Goal: Find contact information: Find contact information

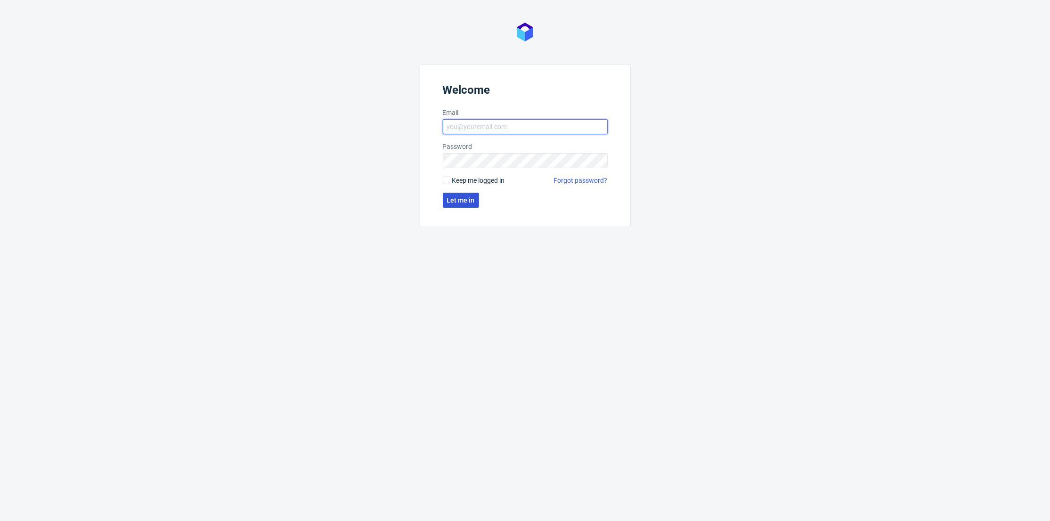
type input "[PERSON_NAME][EMAIL_ADDRESS][DOMAIN_NAME]"
click at [462, 198] on span "Let me in" at bounding box center [461, 200] width 28 height 7
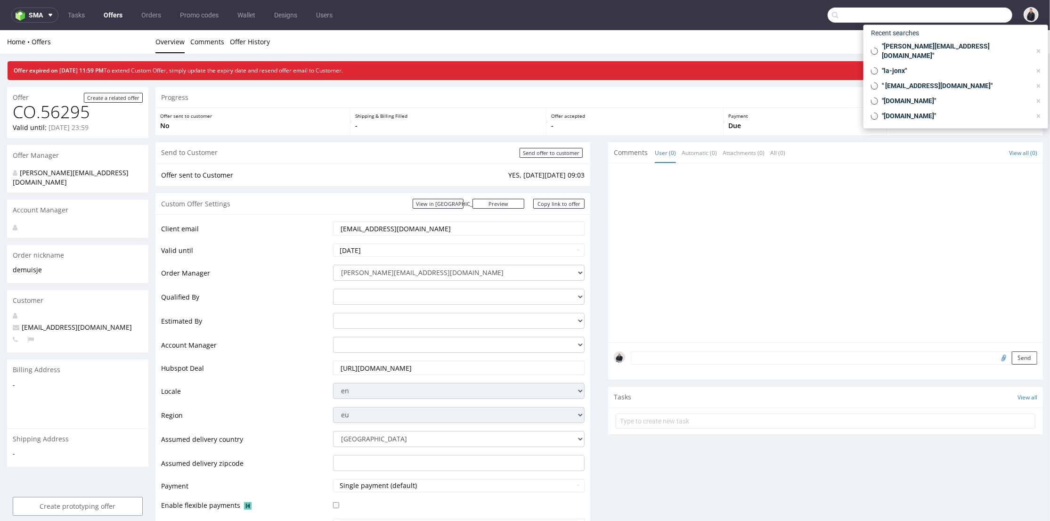
click at [967, 12] on input "text" at bounding box center [920, 15] width 185 height 15
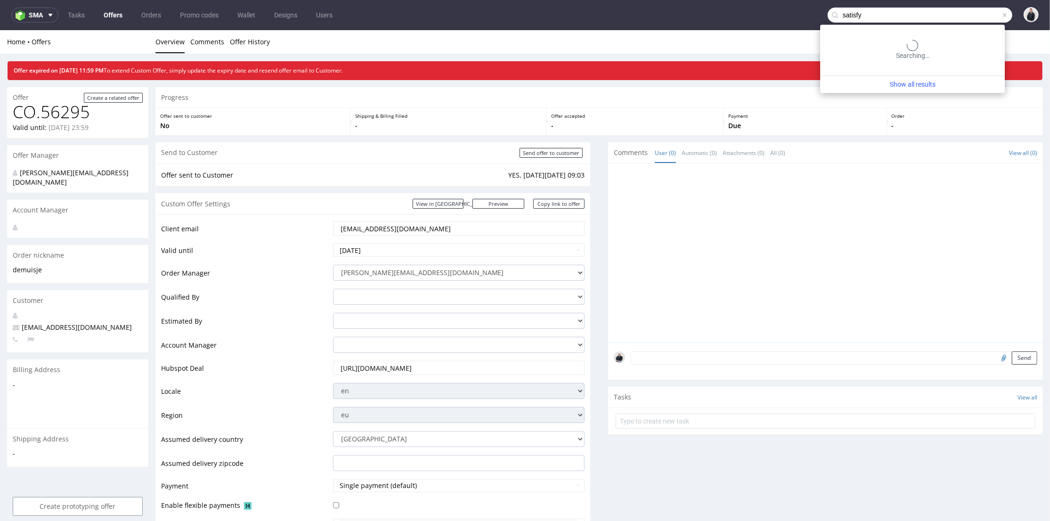
type input "satisfy"
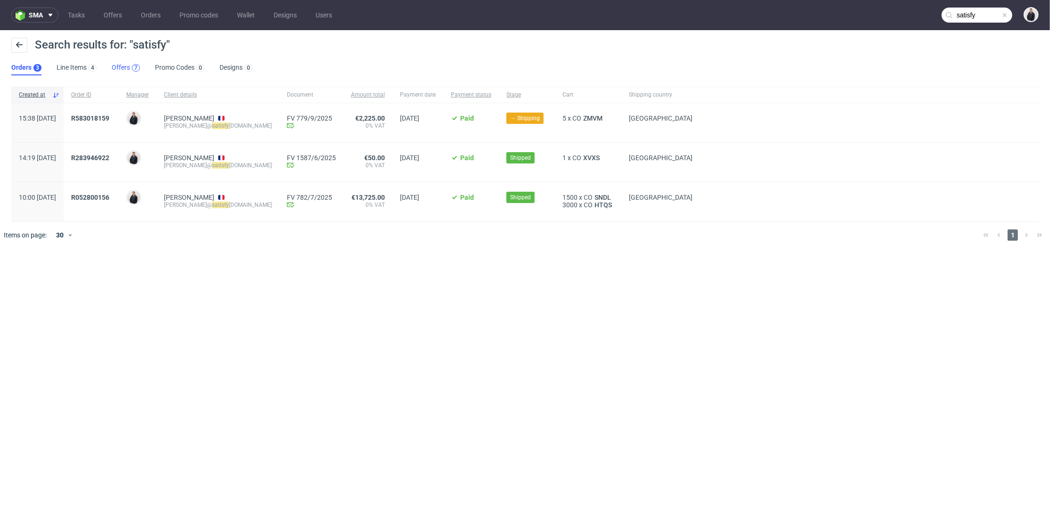
click at [132, 68] on div "7" at bounding box center [136, 68] width 8 height 8
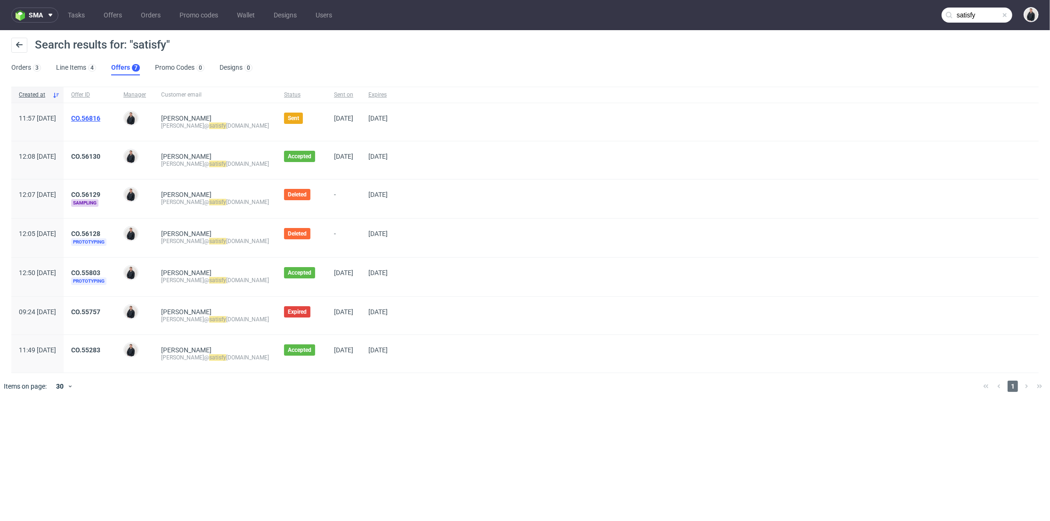
click at [100, 115] on link "CO.56816" at bounding box center [85, 119] width 29 height 8
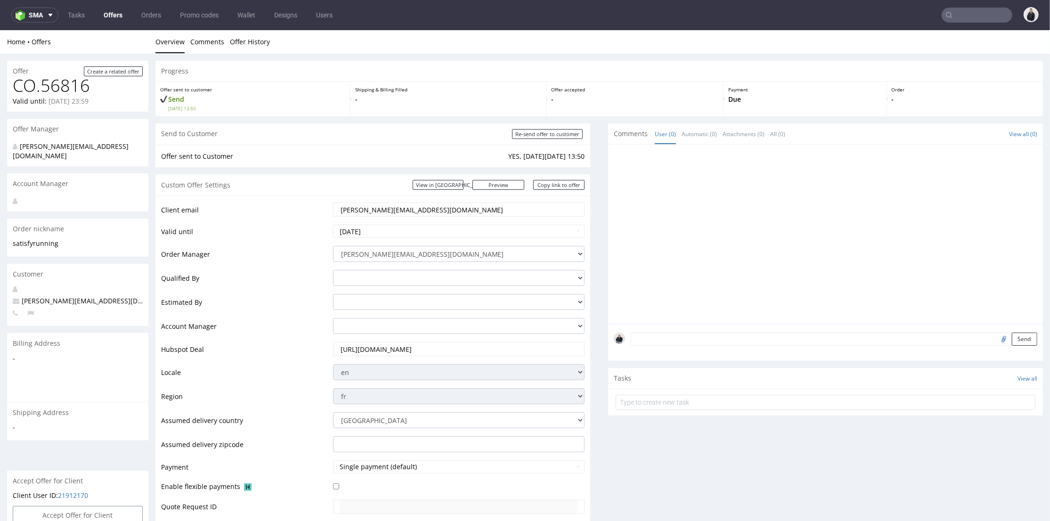
type input "satisfy"
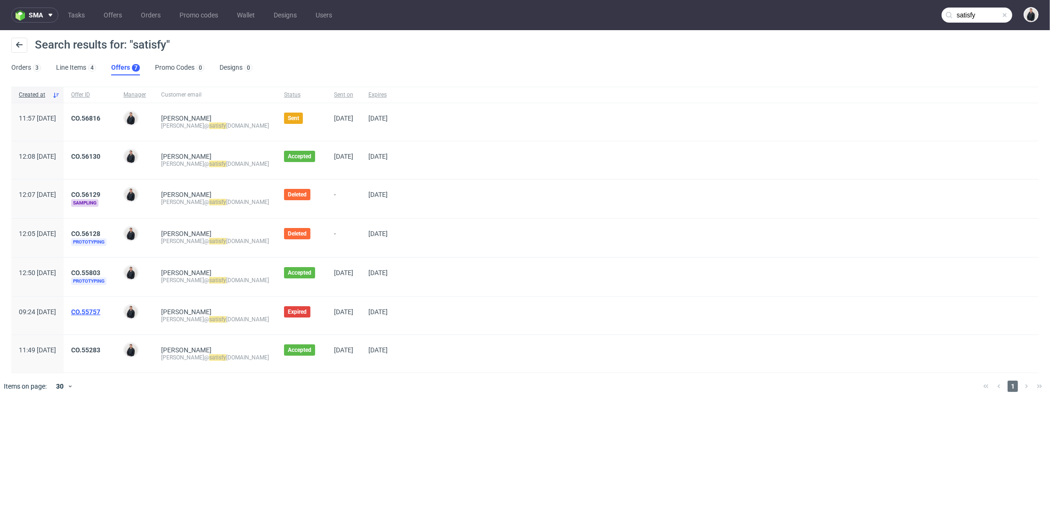
click at [100, 309] on link "CO.55757" at bounding box center [85, 312] width 29 height 8
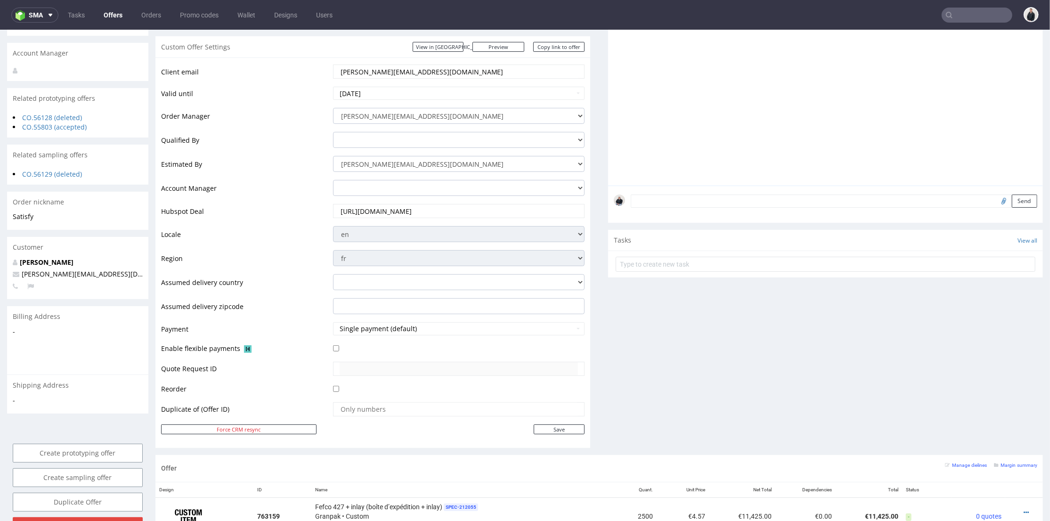
scroll to position [105, 0]
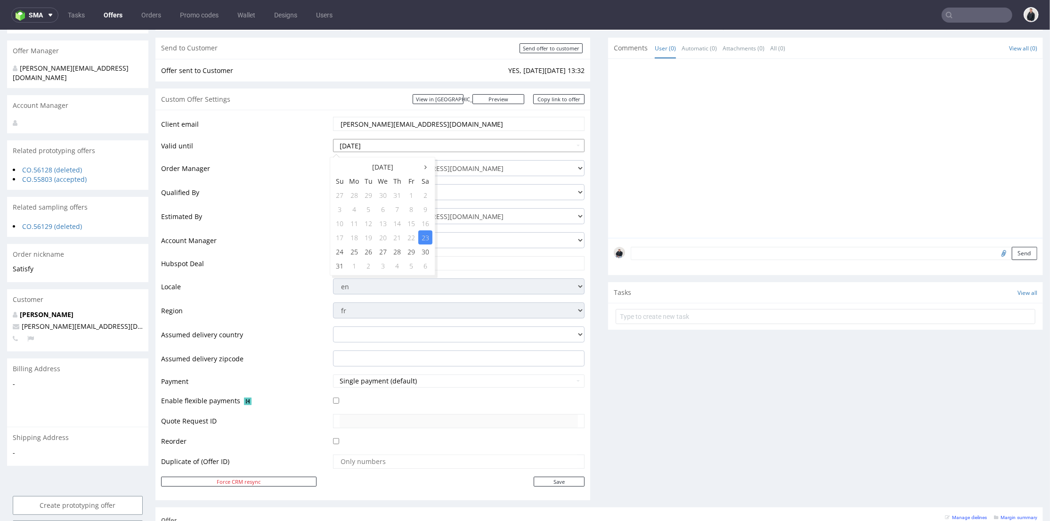
click at [459, 139] on input "2025-08-23" at bounding box center [459, 145] width 252 height 13
click at [430, 167] on th at bounding box center [425, 166] width 14 height 14
click at [430, 251] on td "4" at bounding box center [425, 251] width 14 height 14
click at [466, 147] on input "2025-10-04" at bounding box center [459, 145] width 252 height 13
drag, startPoint x: 367, startPoint y: 192, endPoint x: 414, endPoint y: 233, distance: 61.8
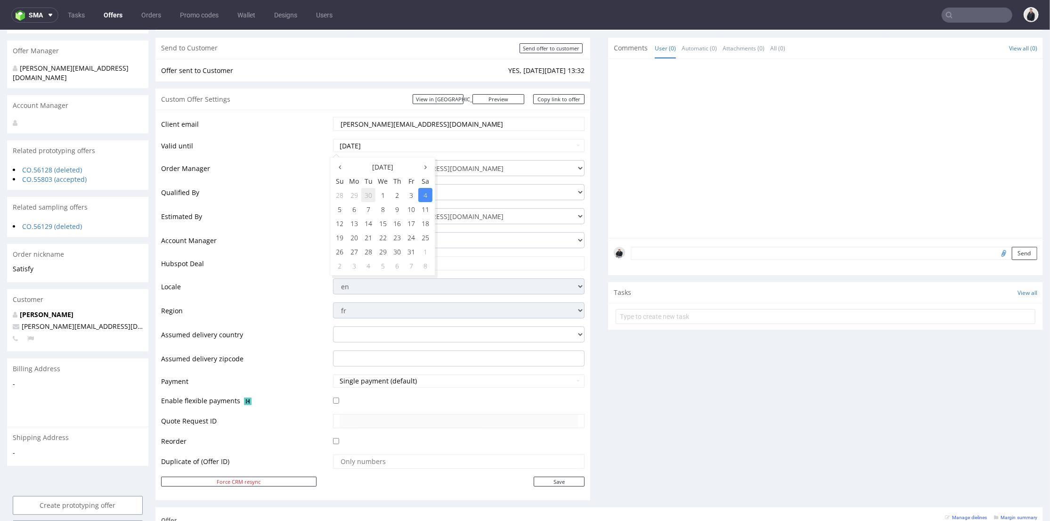
click at [368, 192] on td "30" at bounding box center [368, 195] width 14 height 14
type input "2025-09-30"
click at [554, 482] on input "Save" at bounding box center [559, 481] width 51 height 10
type input "In progress..."
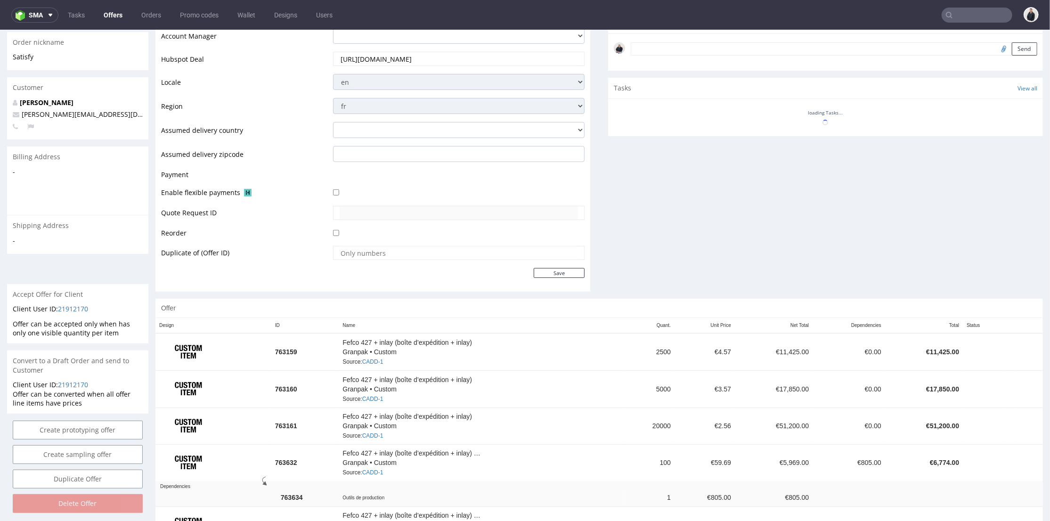
scroll to position [395, 0]
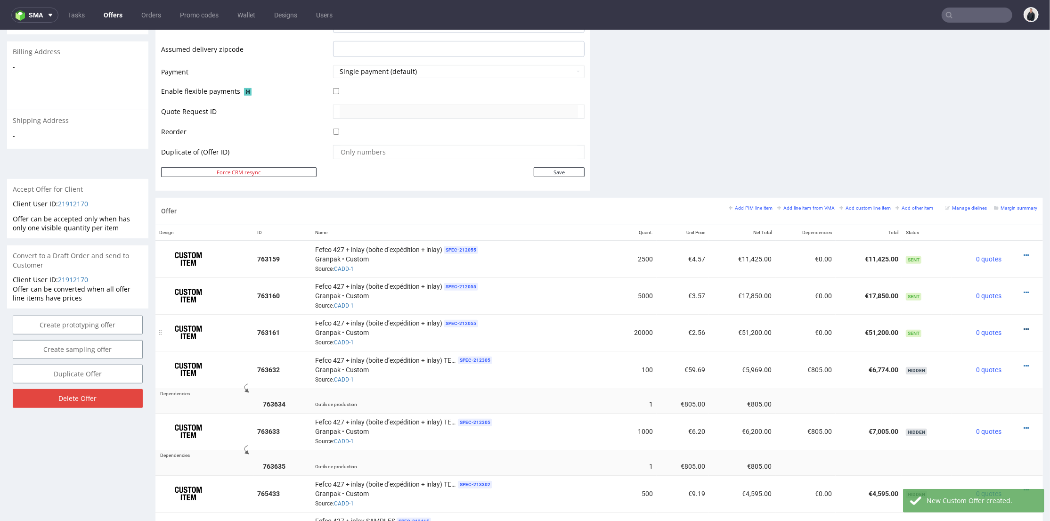
click at [1024, 327] on icon at bounding box center [1026, 329] width 5 height 7
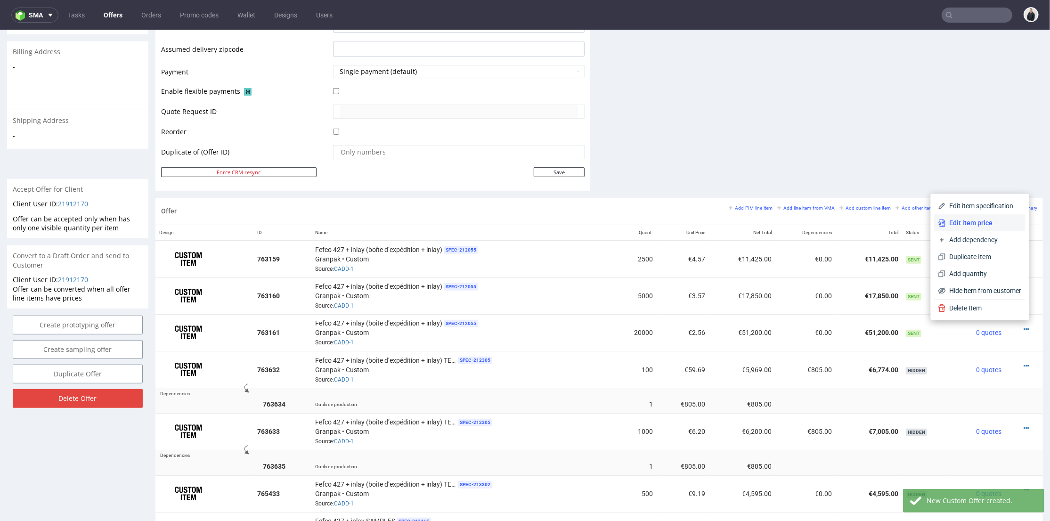
click at [988, 222] on span "Edit item price" at bounding box center [984, 222] width 76 height 9
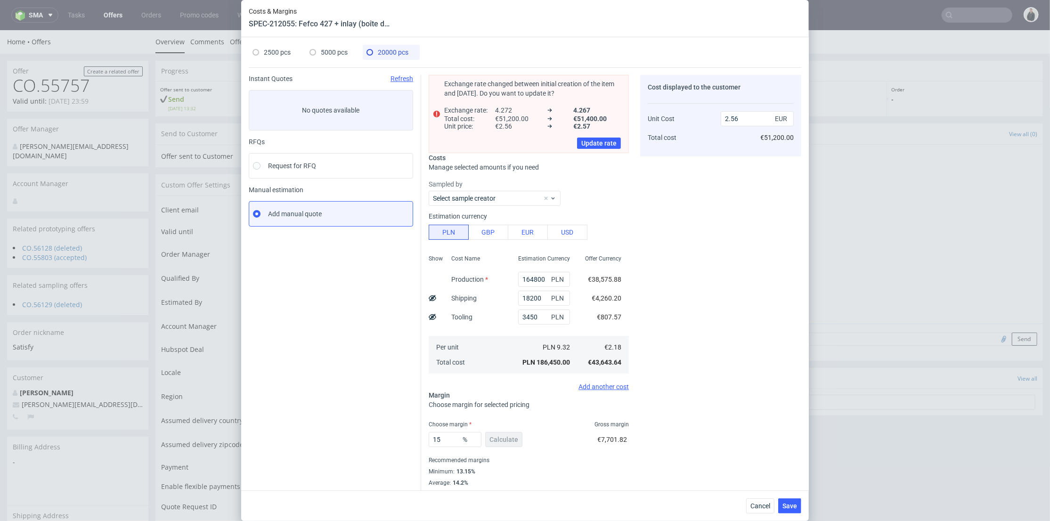
scroll to position [15, 0]
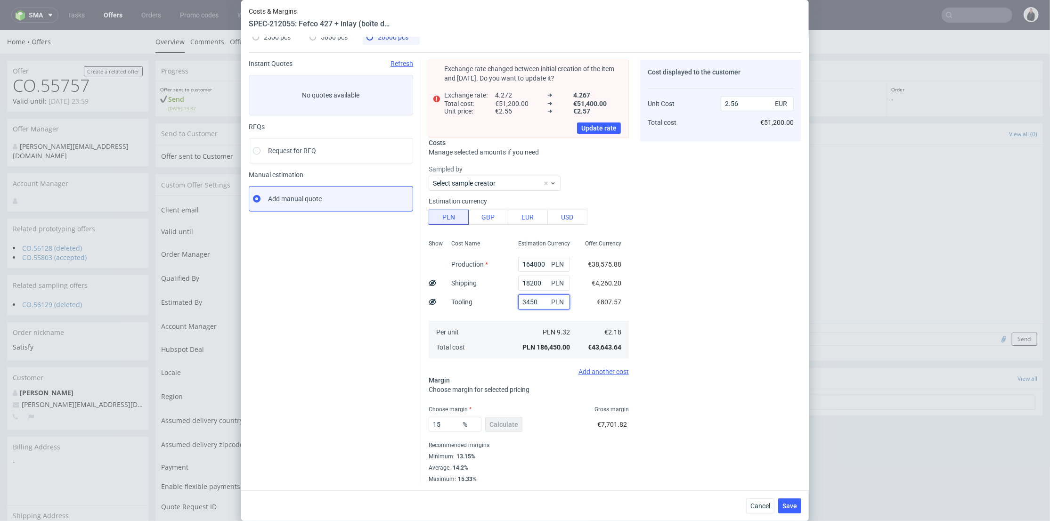
drag, startPoint x: 529, startPoint y: 300, endPoint x: 494, endPoint y: 300, distance: 34.9
click at [494, 300] on div "Show Cost Name Production Shipping Tooling Per unit Total cost Estimation Curre…" at bounding box center [529, 298] width 200 height 124
type input "2.52"
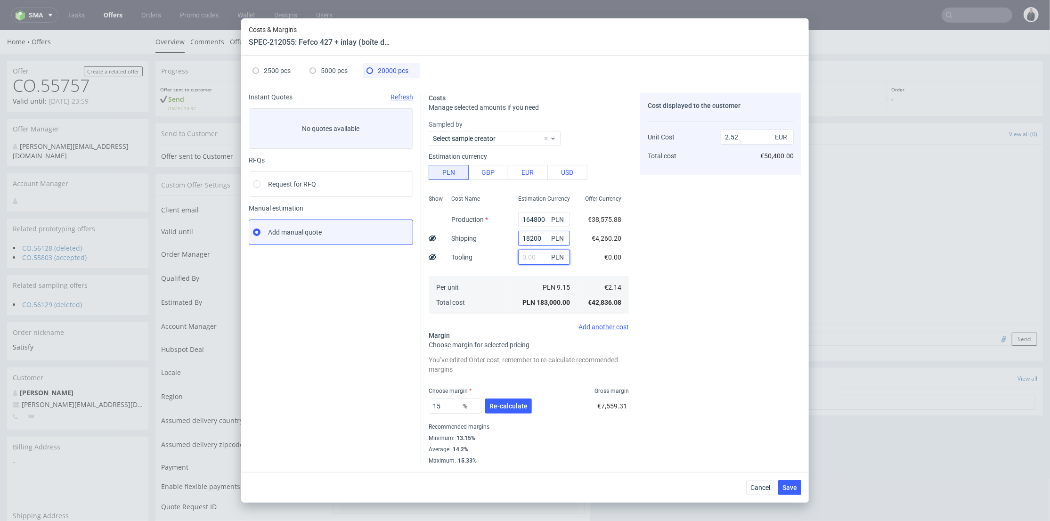
drag, startPoint x: 535, startPoint y: 262, endPoint x: 533, endPoint y: 240, distance: 22.3
click at [533, 262] on input "text" at bounding box center [544, 257] width 52 height 15
drag, startPoint x: 538, startPoint y: 217, endPoint x: 487, endPoint y: 216, distance: 50.4
click at [487, 216] on div "Show Cost Name Production Shipping Tooling Per unit Total cost Estimation Curre…" at bounding box center [529, 253] width 200 height 124
type input "222800"
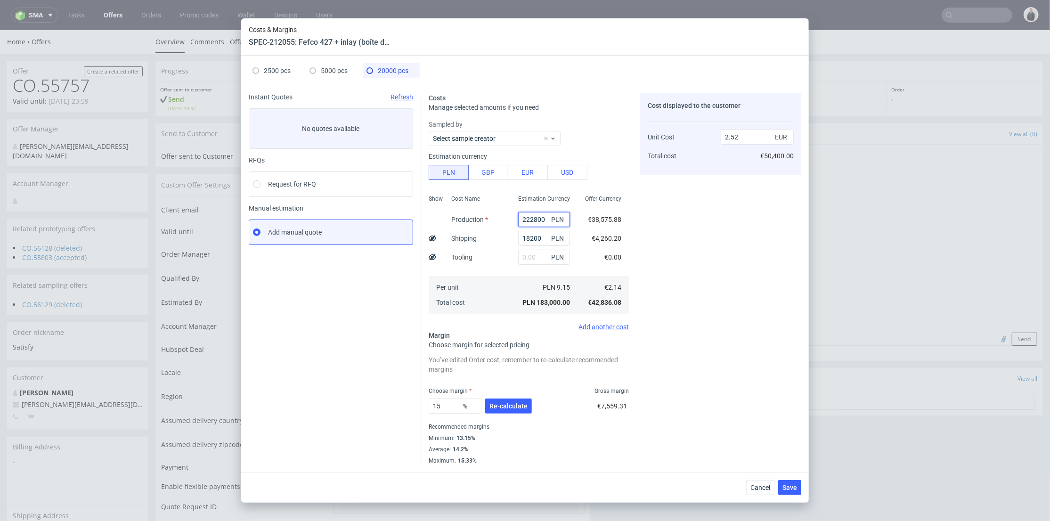
type input "3.32"
type input "222800"
click at [507, 403] on span "Re-calculate" at bounding box center [509, 406] width 38 height 7
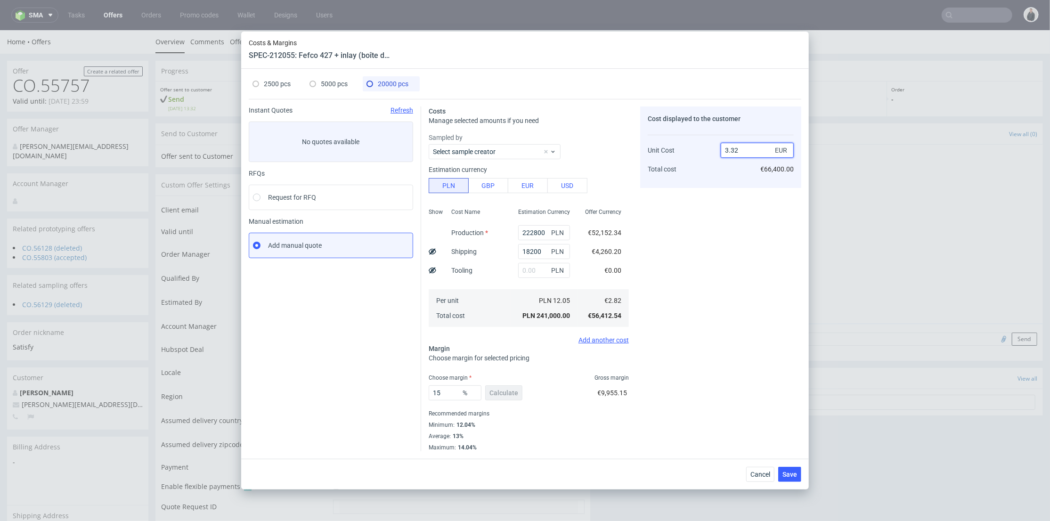
click at [728, 147] on input "3.32" at bounding box center [757, 150] width 73 height 15
type input "2.32"
type input "-21.551724137931032"
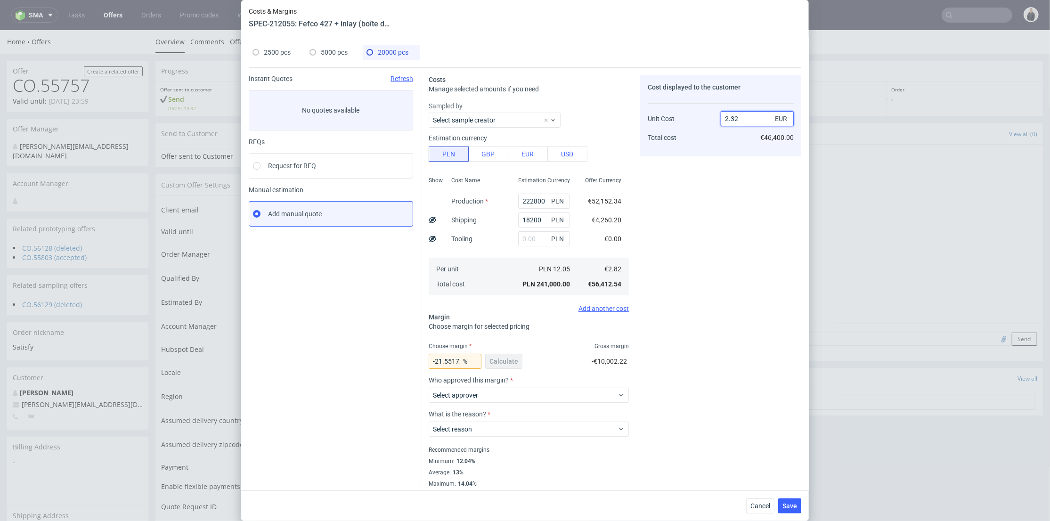
drag, startPoint x: 727, startPoint y: 119, endPoint x: 733, endPoint y: 119, distance: 6.1
click at [733, 118] on input "2.32" at bounding box center [757, 118] width 73 height 15
type input "2.56"
type input "-10.15625"
type input "2.56"
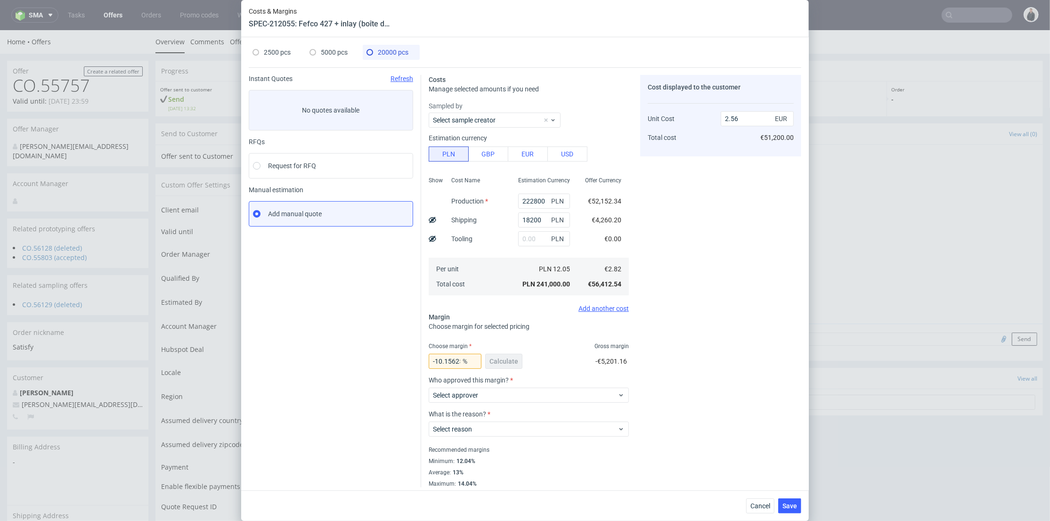
click at [722, 164] on div "Cost displayed to the customer Unit Cost Total cost 2.56 EUR €51,200.00" at bounding box center [720, 281] width 161 height 413
drag, startPoint x: 428, startPoint y: 360, endPoint x: 564, endPoint y: 353, distance: 135.4
click at [545, 357] on div "-10.15625 % Calculate -€5,201.16" at bounding box center [529, 363] width 200 height 26
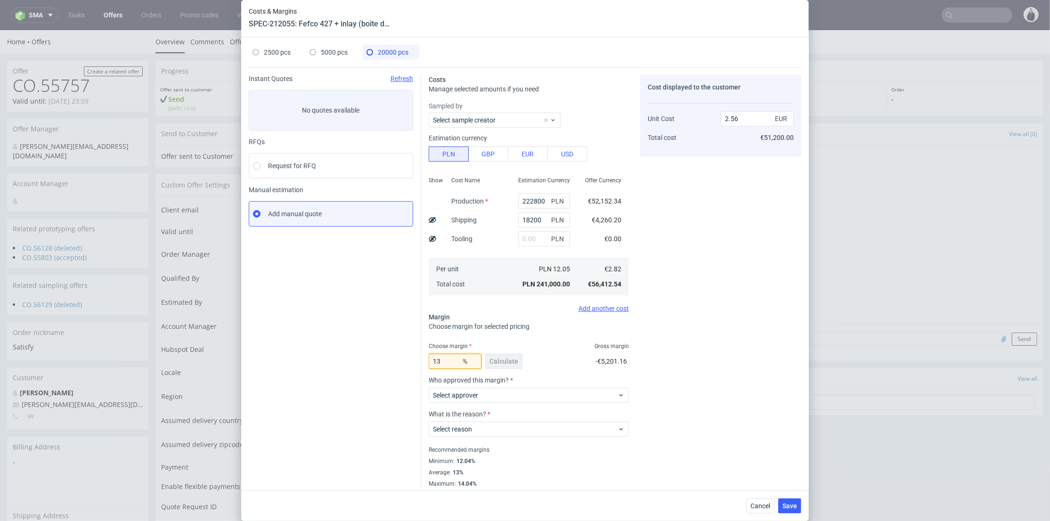
type input "13"
type input "3.24"
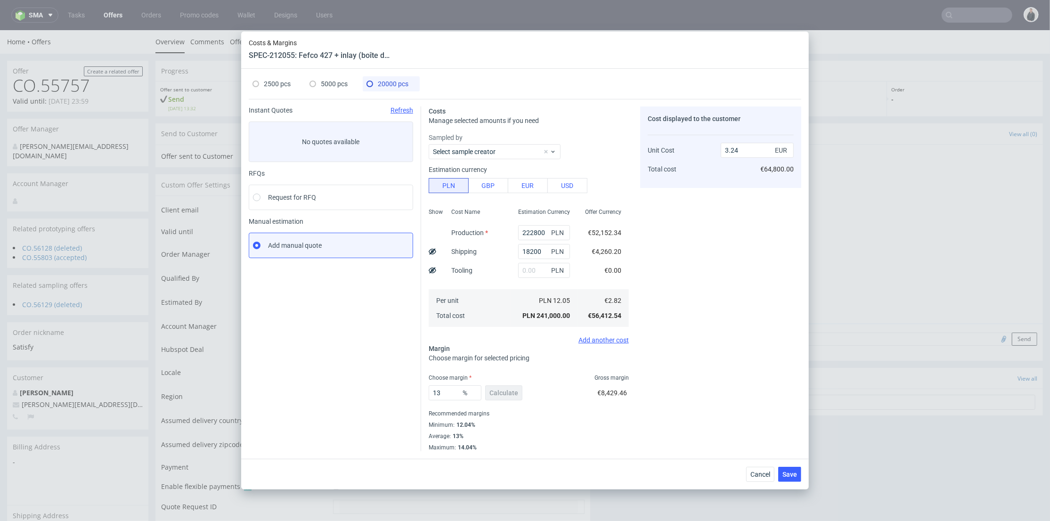
click at [735, 281] on div "Cost displayed to the customer Unit Cost Total cost 3.24 EUR €64,800.00" at bounding box center [720, 279] width 161 height 345
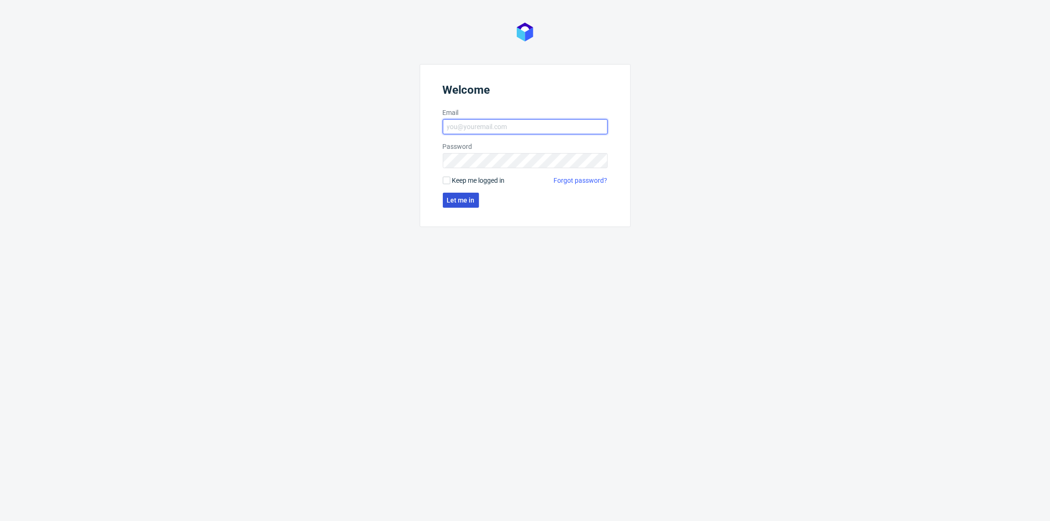
type input "[PERSON_NAME][EMAIL_ADDRESS][DOMAIN_NAME]"
click at [471, 194] on button "Let me in" at bounding box center [461, 200] width 36 height 15
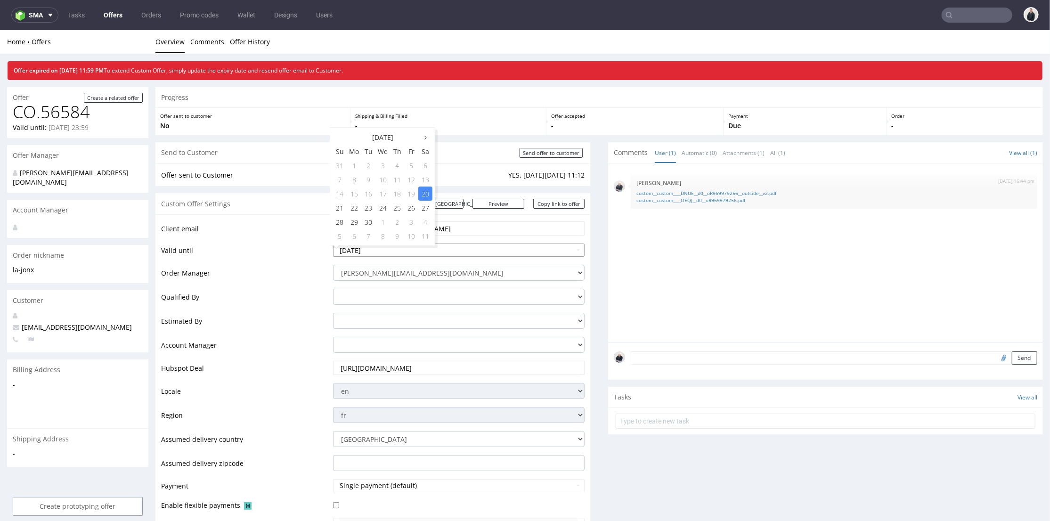
click at [435, 246] on input "2025-09-20" at bounding box center [459, 249] width 252 height 13
click at [428, 209] on td "27" at bounding box center [425, 207] width 14 height 14
type input "2025-09-27"
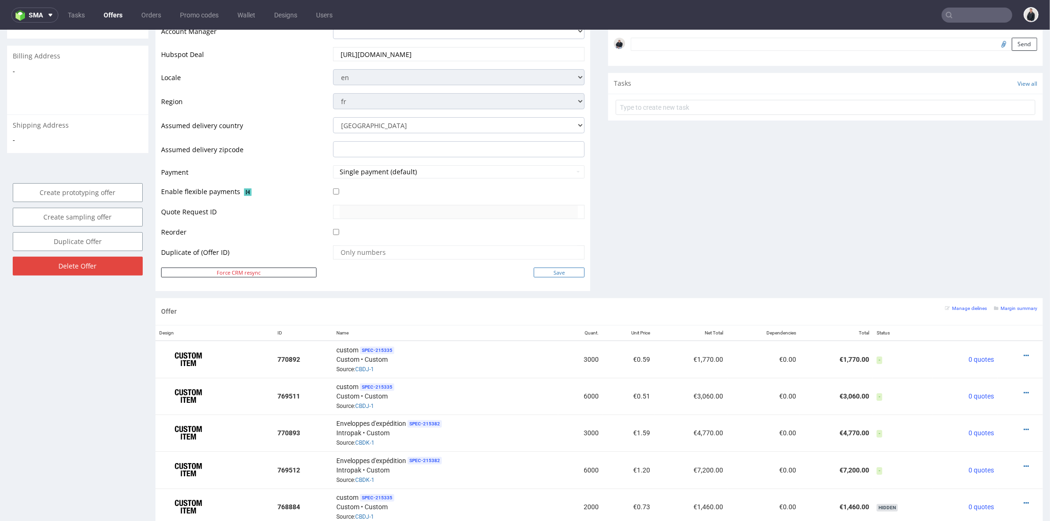
click at [550, 273] on input "Save" at bounding box center [559, 272] width 51 height 10
type input "In progress..."
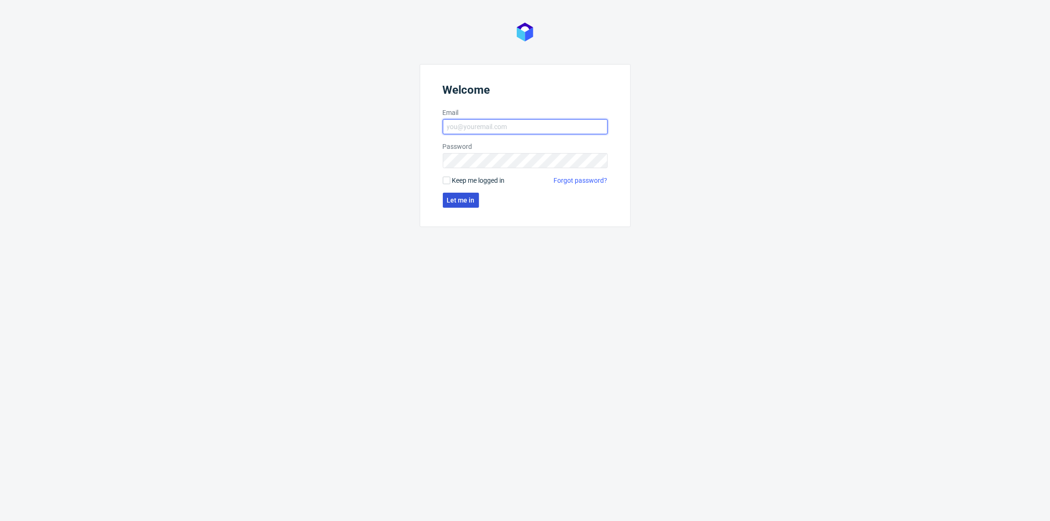
type input "[PERSON_NAME][EMAIL_ADDRESS][DOMAIN_NAME]"
click at [451, 199] on span "Let me in" at bounding box center [461, 200] width 28 height 7
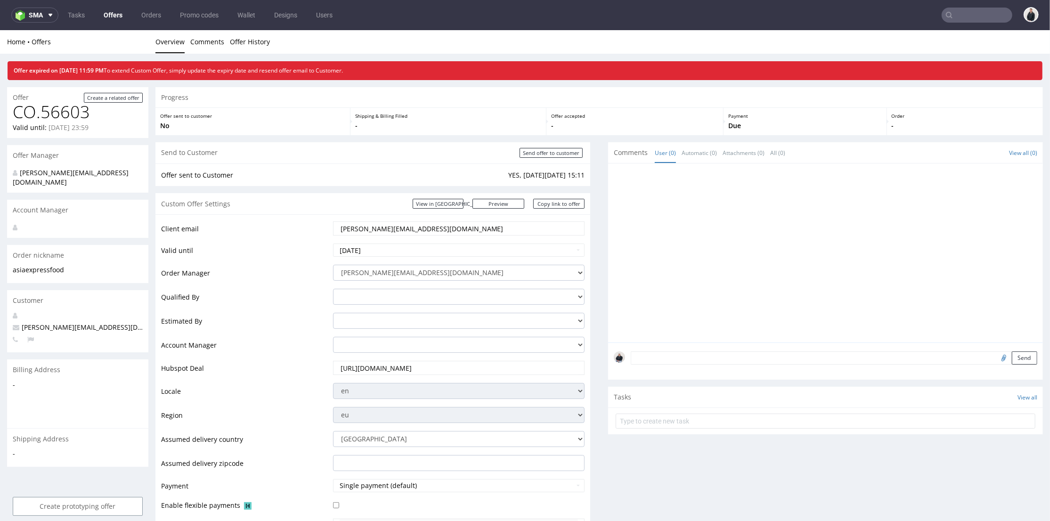
click at [957, 16] on input "text" at bounding box center [977, 15] width 71 height 15
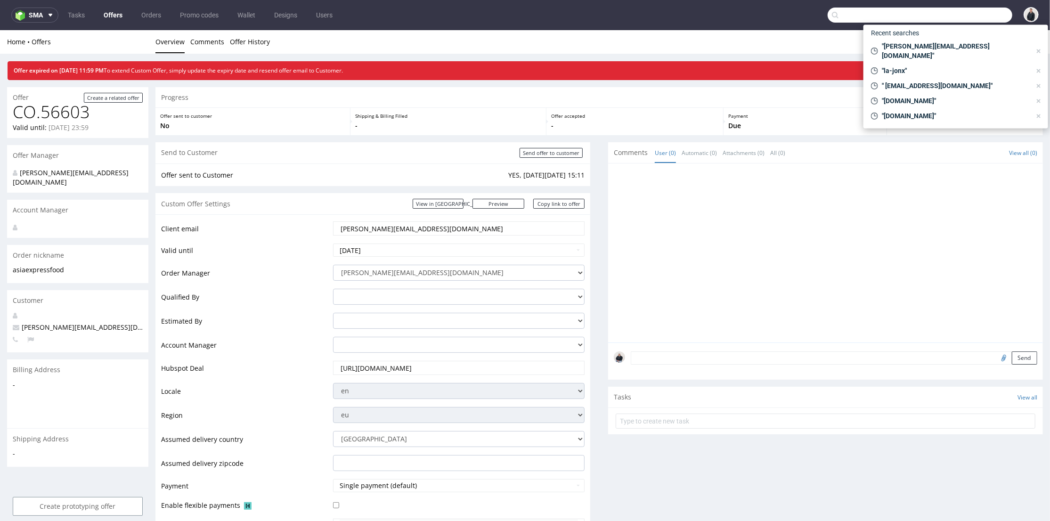
paste input "elmighelon.com"
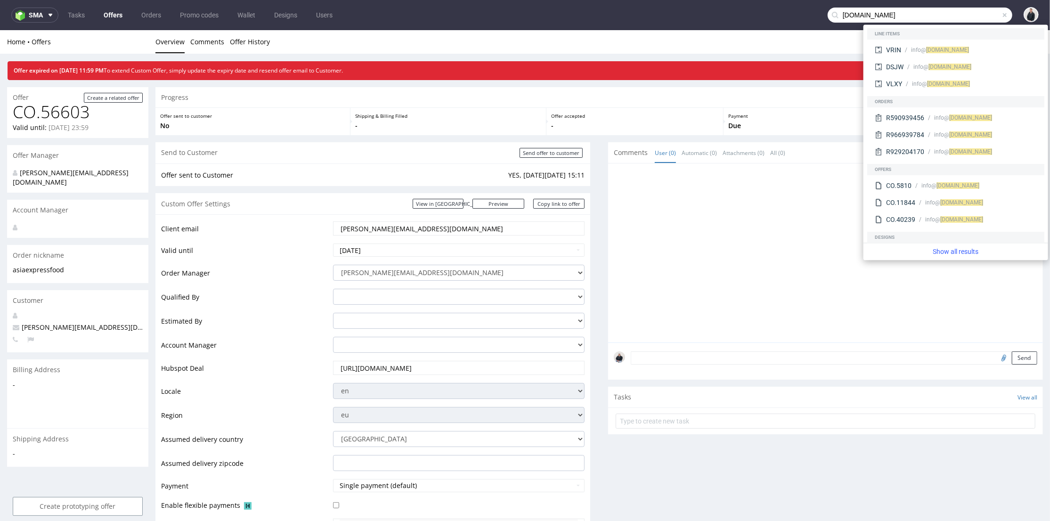
type input "elmighelon.com"
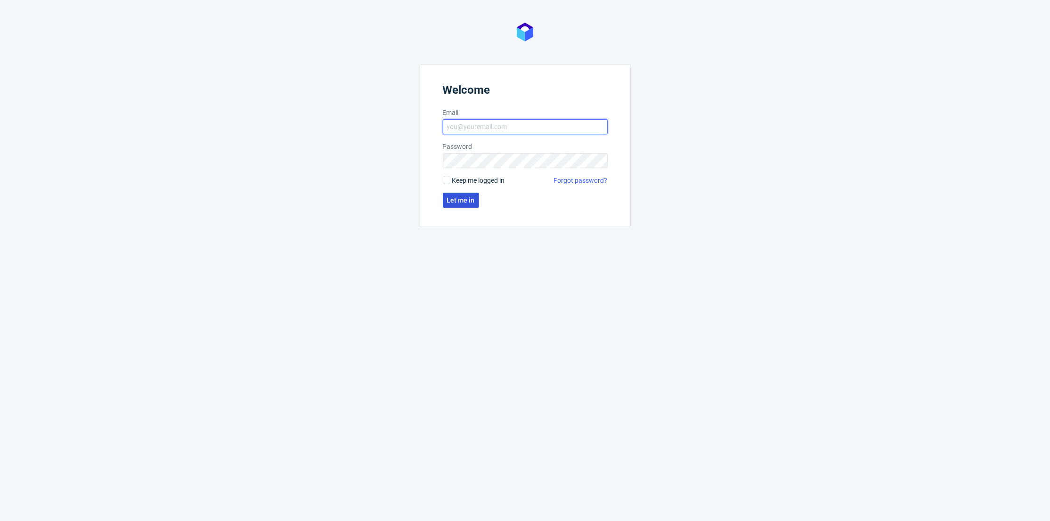
type input "[PERSON_NAME][EMAIL_ADDRESS][DOMAIN_NAME]"
click at [469, 202] on span "Let me in" at bounding box center [461, 200] width 28 height 7
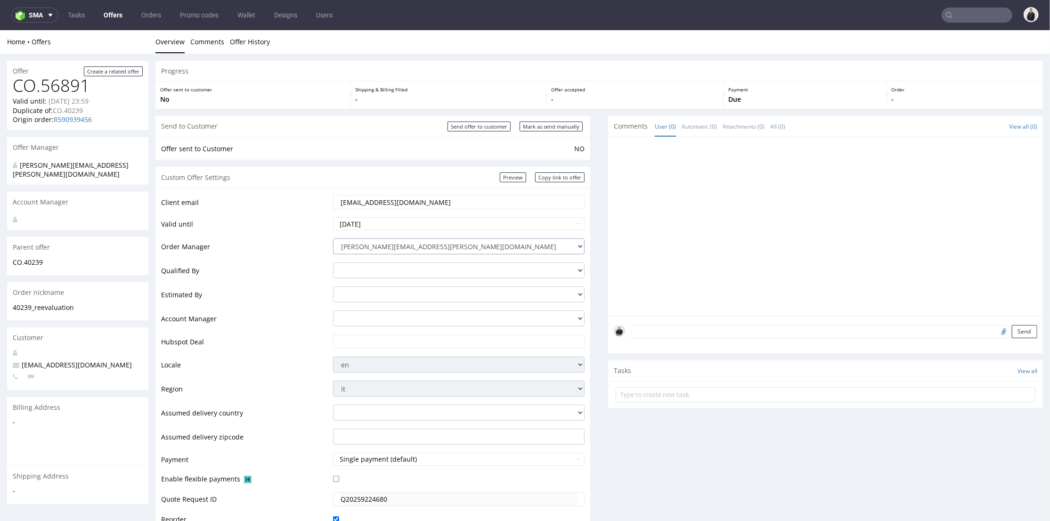
click at [424, 249] on select "[PERSON_NAME][EMAIL_ADDRESS][PERSON_NAME][DOMAIN_NAME] [PERSON_NAME][DOMAIN_NAM…" at bounding box center [459, 246] width 252 height 16
select select "12214305"
click at [333, 238] on select "[PERSON_NAME][EMAIL_ADDRESS][PERSON_NAME][DOMAIN_NAME] [PERSON_NAME][DOMAIN_NAM…" at bounding box center [459, 246] width 252 height 16
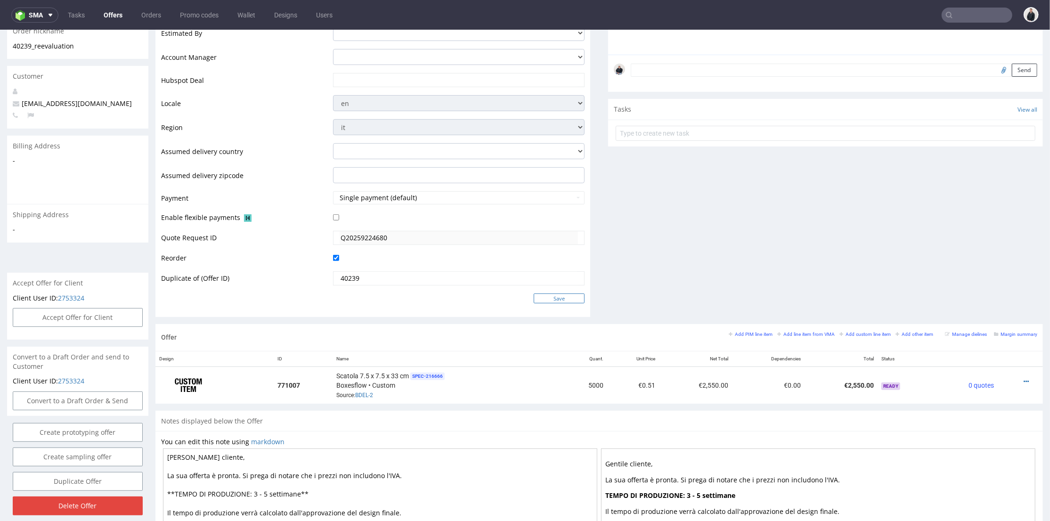
click at [557, 302] on input "Save" at bounding box center [559, 298] width 51 height 10
type input "In progress..."
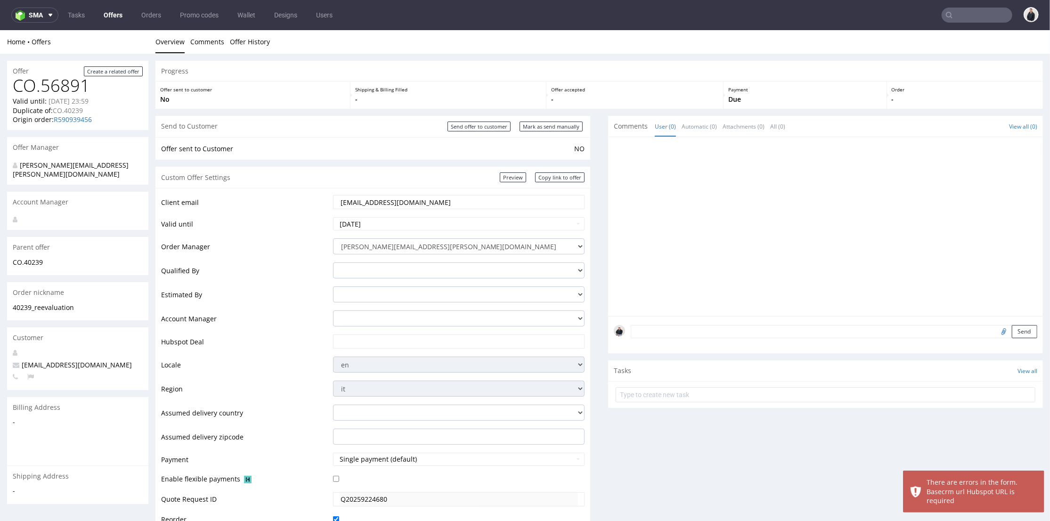
scroll to position [0, 0]
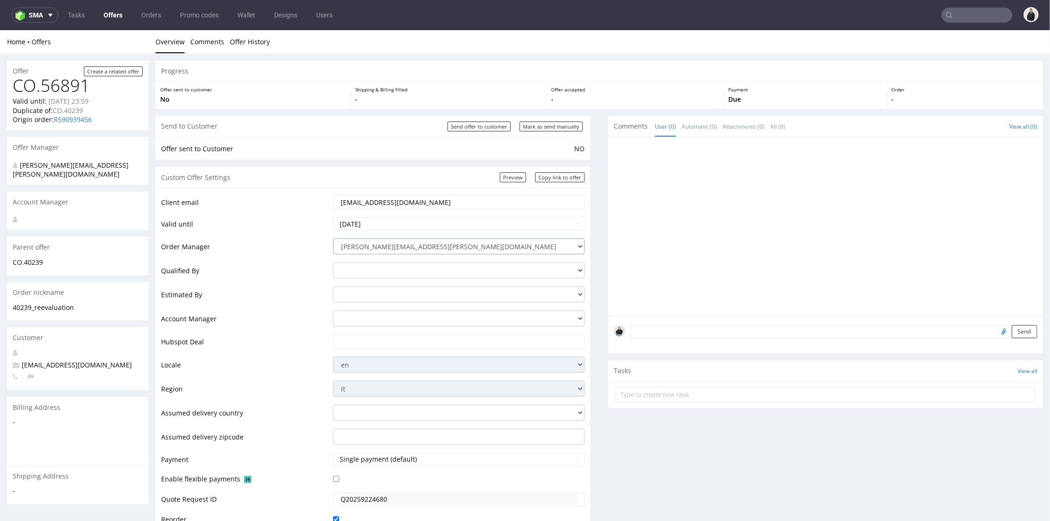
click at [421, 245] on select "alicia.marin@packhelp.com adrian.grudzien@packhelp.com adrian.margula@packhelp.…" at bounding box center [459, 246] width 252 height 16
select select "12214305"
click at [333, 238] on select "alicia.marin@packhelp.com adrian.grudzien@packhelp.com adrian.margula@packhelp.…" at bounding box center [459, 246] width 252 height 16
click at [393, 337] on input "text" at bounding box center [459, 341] width 239 height 13
paste input "https://app-eu1.hubspot.com/contacts/25600958/record/0-3/313104289016"
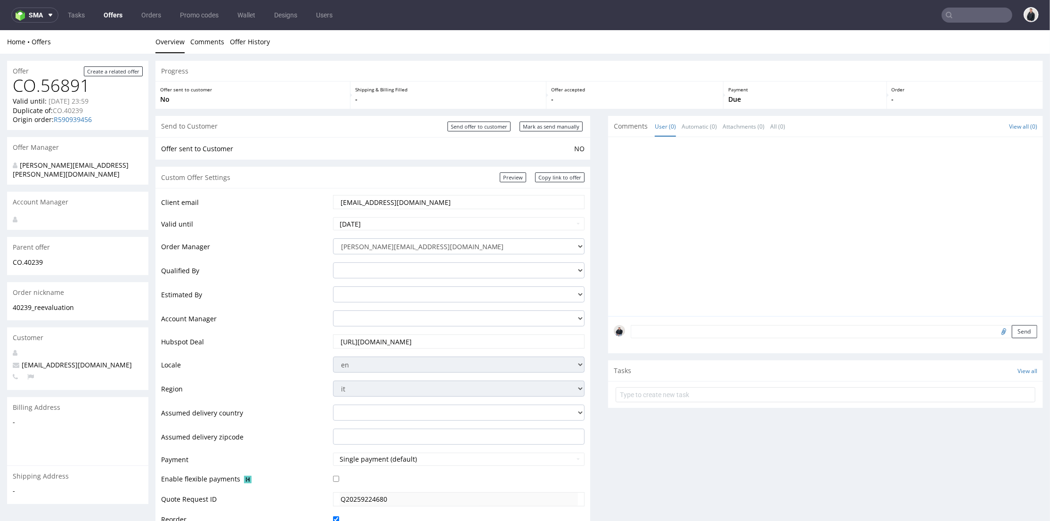
scroll to position [209, 0]
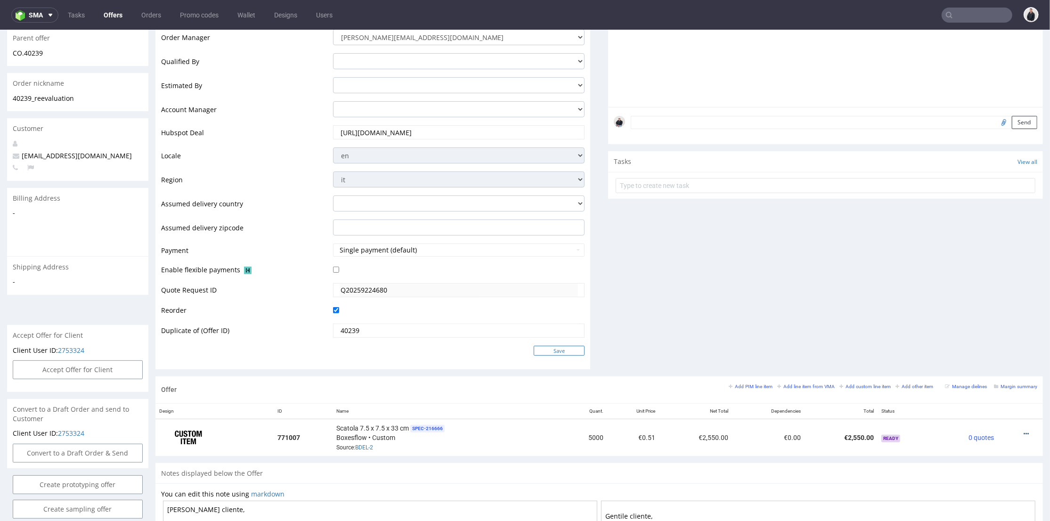
type input "https://app-eu1.hubspot.com/contacts/25600958/record/0-3/313104289016"
click at [559, 352] on input "Save" at bounding box center [559, 350] width 51 height 10
type input "In progress..."
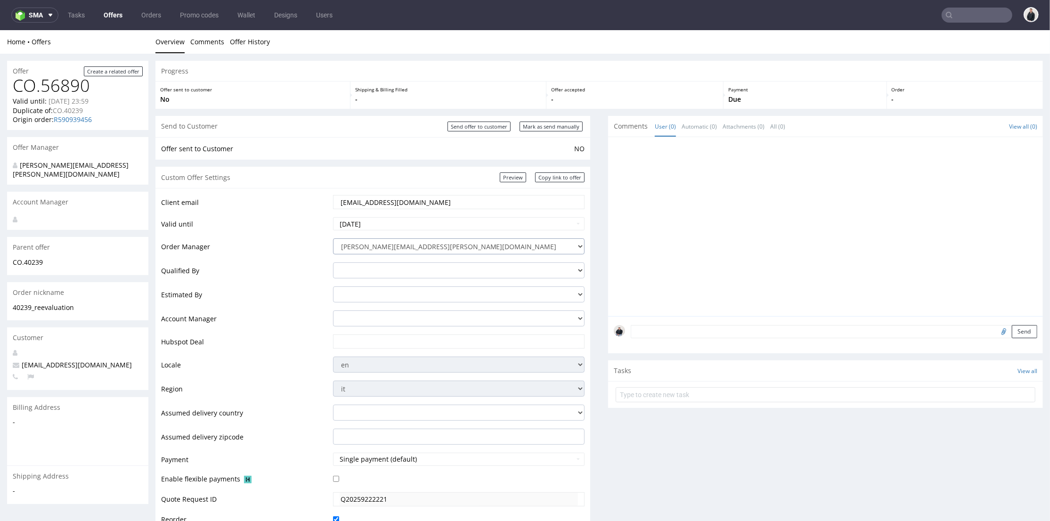
click at [422, 242] on select "alicia.marin@packhelp.com adrian.grudzien@packhelp.com adrian.margula@packhelp.…" at bounding box center [459, 246] width 252 height 16
select select "12214305"
click at [333, 238] on select "alicia.marin@packhelp.com adrian.grudzien@packhelp.com adrian.margula@packhelp.…" at bounding box center [459, 246] width 252 height 16
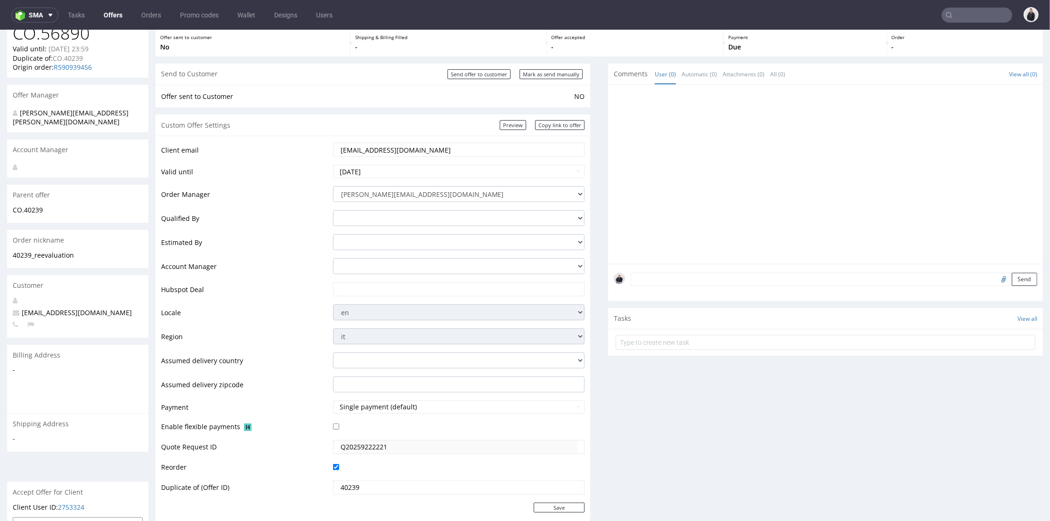
click at [380, 284] on input "text" at bounding box center [459, 288] width 239 height 13
paste input "https://app-eu1.hubspot.com/contacts/25600958/record/0-3/313104289016?interacti…"
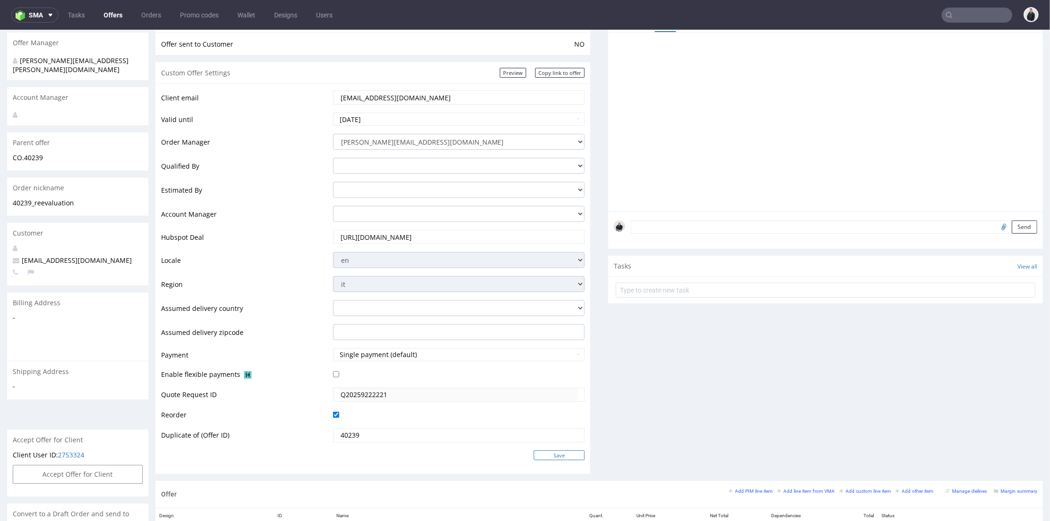
type input "https://app-eu1.hubspot.com/contacts/25600958/record/0-3/313104289016?interacti…"
click at [554, 456] on input "Save" at bounding box center [559, 455] width 51 height 10
type input "In progress..."
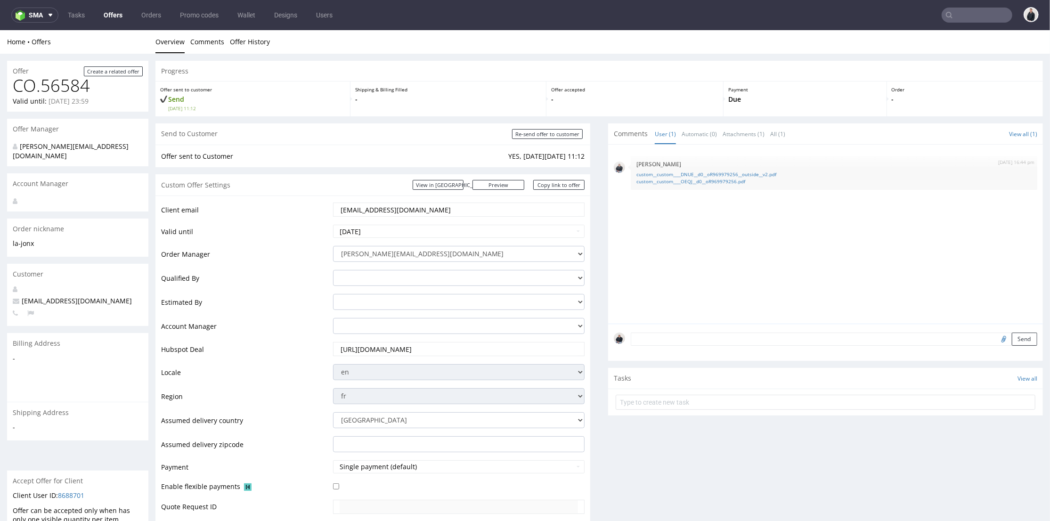
drag, startPoint x: 397, startPoint y: 210, endPoint x: 306, endPoint y: 204, distance: 91.7
click at [305, 204] on tr "Client email [EMAIL_ADDRESS][DOMAIN_NAME]" at bounding box center [373, 212] width 424 height 22
click at [113, 12] on link "Offers" at bounding box center [113, 15] width 30 height 15
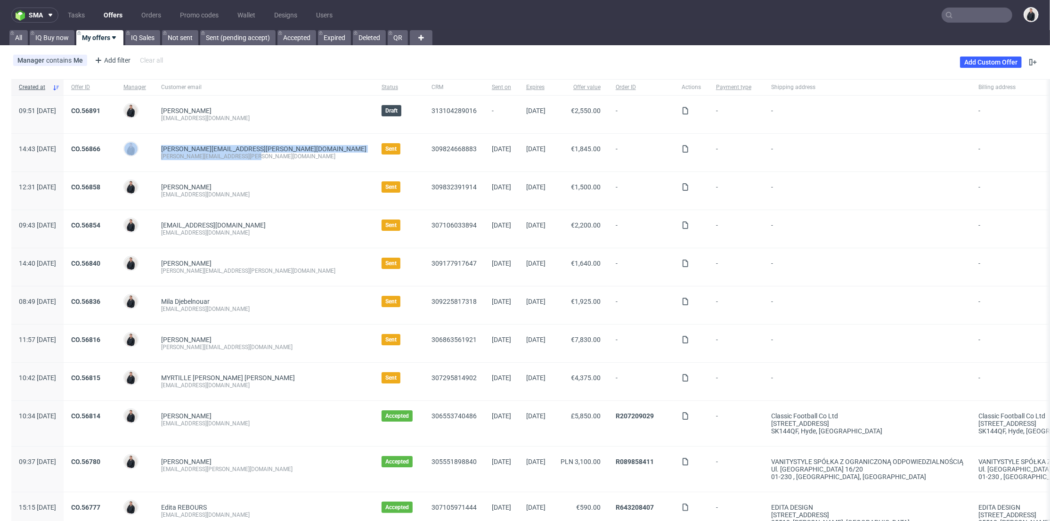
drag, startPoint x: 285, startPoint y: 157, endPoint x: 181, endPoint y: 154, distance: 103.2
click at [181, 154] on div "14:43 Thu 18.09.2025 CO.56866 Adrian Margula helen.backhaus@dasgesundetier.de h…" at bounding box center [602, 153] width 1182 height 38
click at [307, 188] on div "Nicolas Sola as.cbd.marseille@gmail.com" at bounding box center [264, 191] width 221 height 38
drag, startPoint x: 288, startPoint y: 158, endPoint x: 236, endPoint y: 156, distance: 52.3
click at [236, 156] on div "[PERSON_NAME][EMAIL_ADDRESS][PERSON_NAME][DOMAIN_NAME]" at bounding box center [263, 157] width 205 height 8
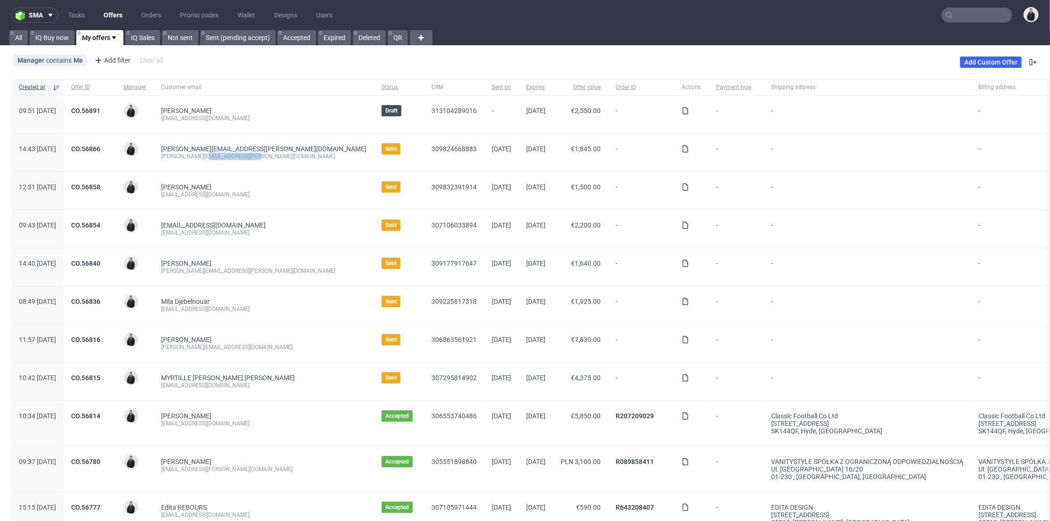
copy div "dasgesundetier.de"
drag, startPoint x: 266, startPoint y: 197, endPoint x: 190, endPoint y: 198, distance: 75.9
click at [190, 198] on div "Nicolas Sola as.cbd.marseille@gmail.com" at bounding box center [264, 191] width 221 height 38
copy div "as.cbd.marseille@gmail.com"
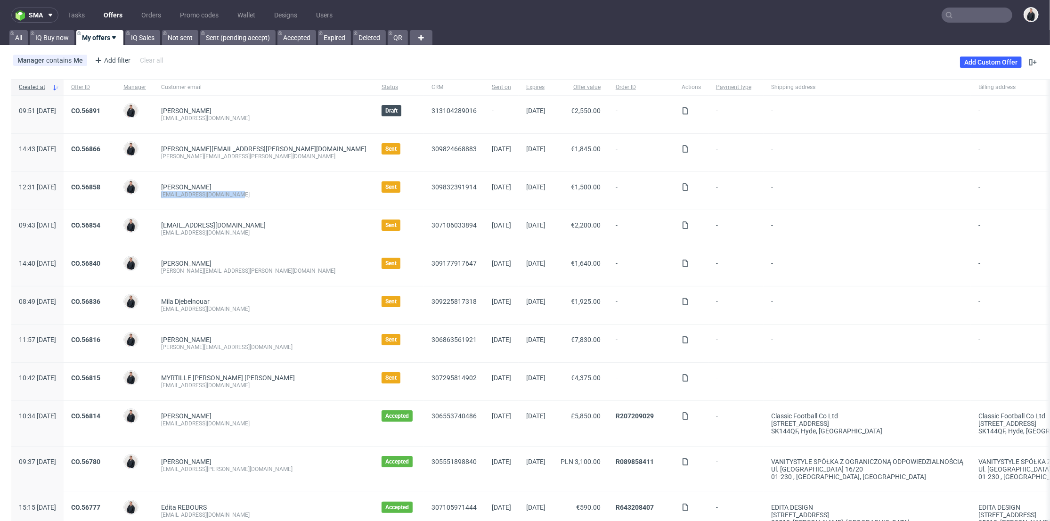
drag, startPoint x: 276, startPoint y: 232, endPoint x: 188, endPoint y: 233, distance: 87.7
click at [188, 233] on div "valentine.sevrain@bodyminute.fr valentine.sevrain@bodyminute.fr" at bounding box center [264, 229] width 221 height 38
copy div "valentine.sevrain@bodyminute.fr"
drag, startPoint x: 249, startPoint y: 273, endPoint x: 188, endPoint y: 271, distance: 60.8
click at [188, 271] on div "Coralie GONZALES cora.gonzales@free.fr" at bounding box center [264, 267] width 221 height 38
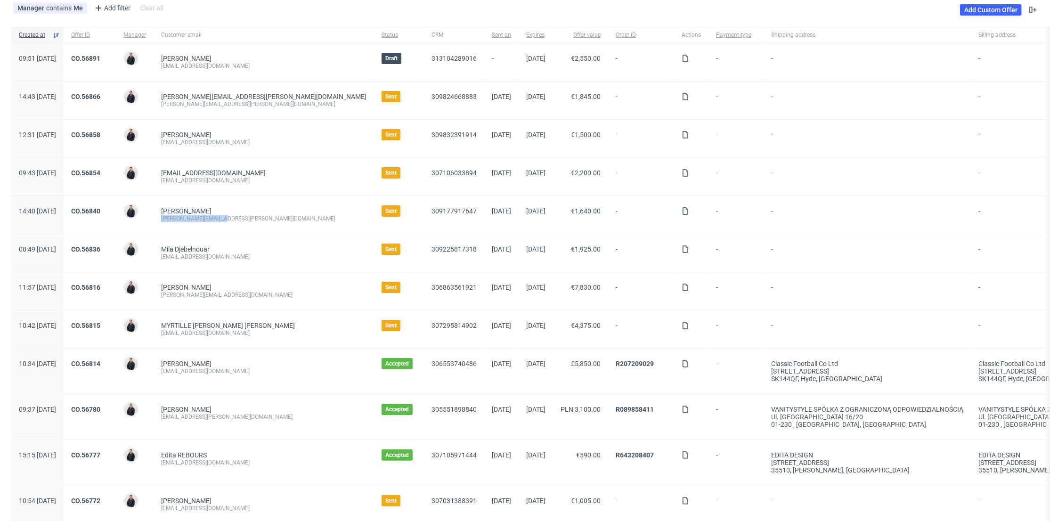
scroll to position [105, 0]
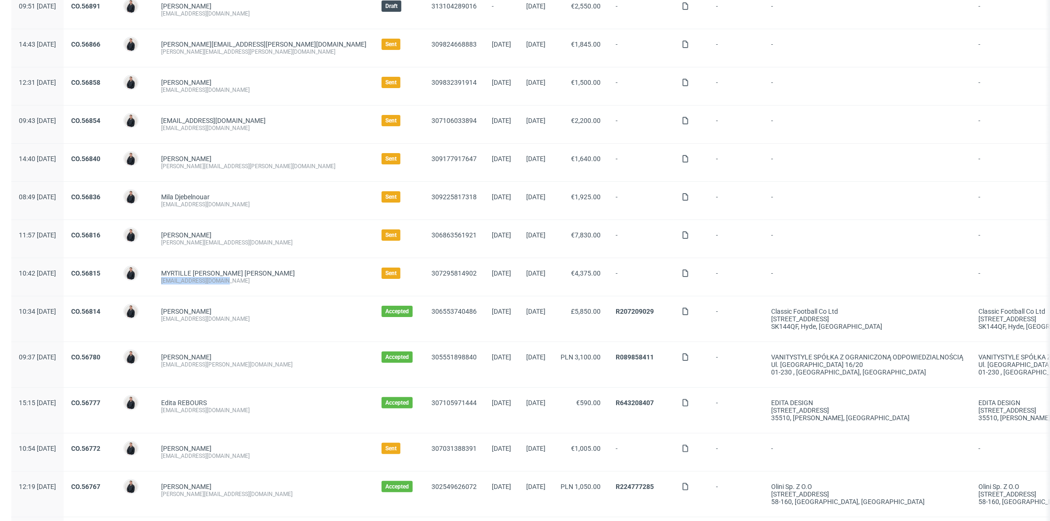
drag, startPoint x: 258, startPoint y: 281, endPoint x: 186, endPoint y: 284, distance: 72.2
click at [186, 284] on div "MYRTILLE BECK PARIS Elodie CAMER admin@myrtillebeck.com" at bounding box center [264, 277] width 221 height 38
copy div "admin@myrtillebeck.com"
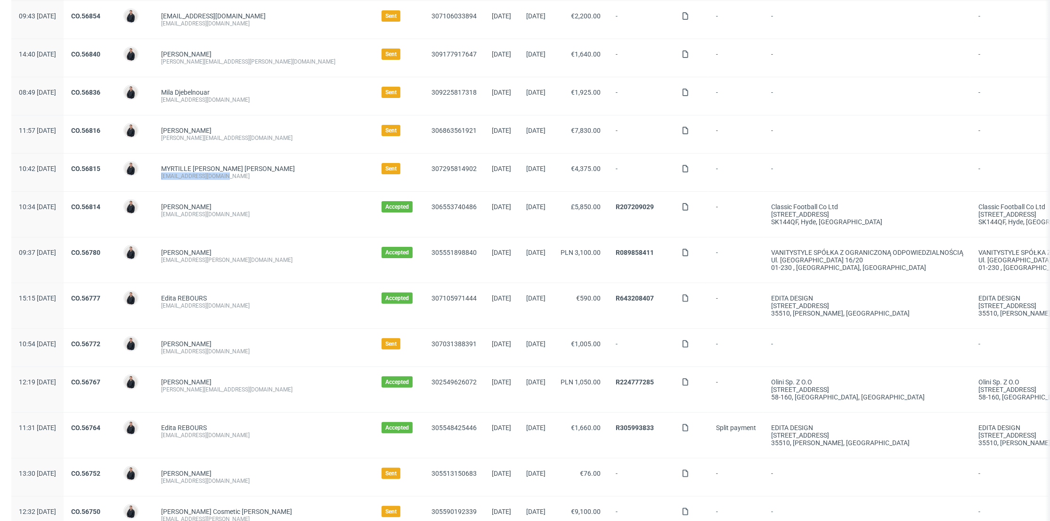
scroll to position [262, 0]
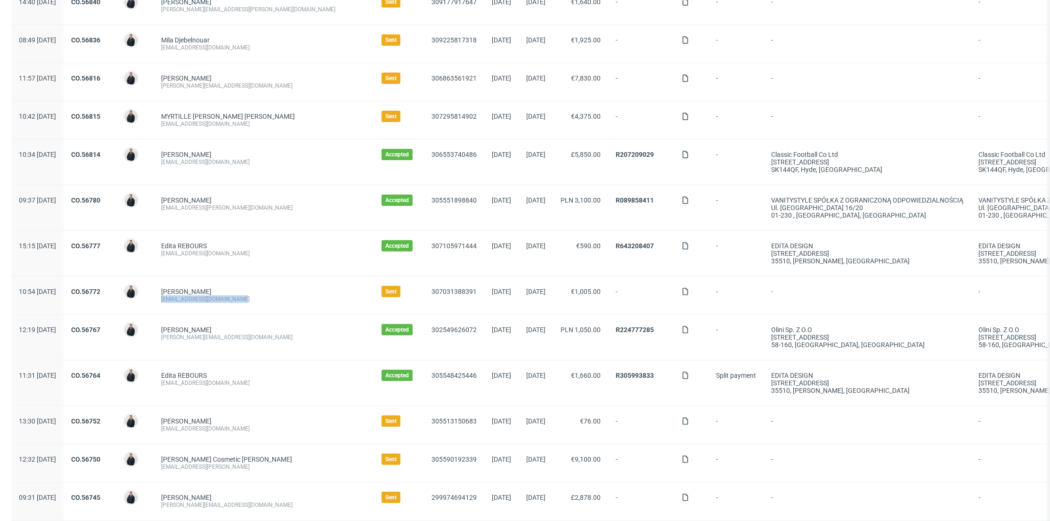
drag, startPoint x: 267, startPoint y: 300, endPoint x: 187, endPoint y: 303, distance: 80.2
click at [187, 303] on div "Yohann Rhoum yohann.r@lesbonsartisans.fr" at bounding box center [264, 296] width 221 height 38
copy div "yohann.r@lesbonsartisans.fr"
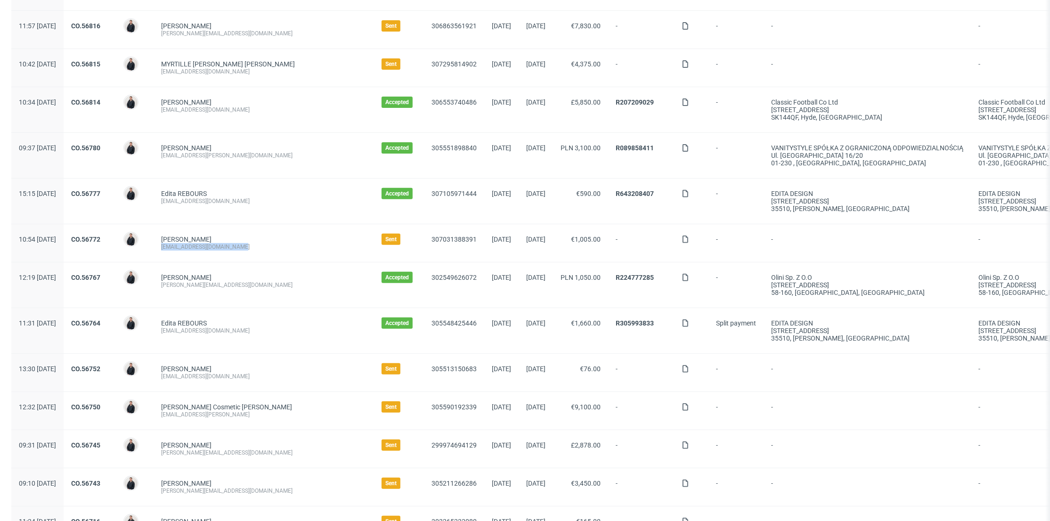
scroll to position [418, 0]
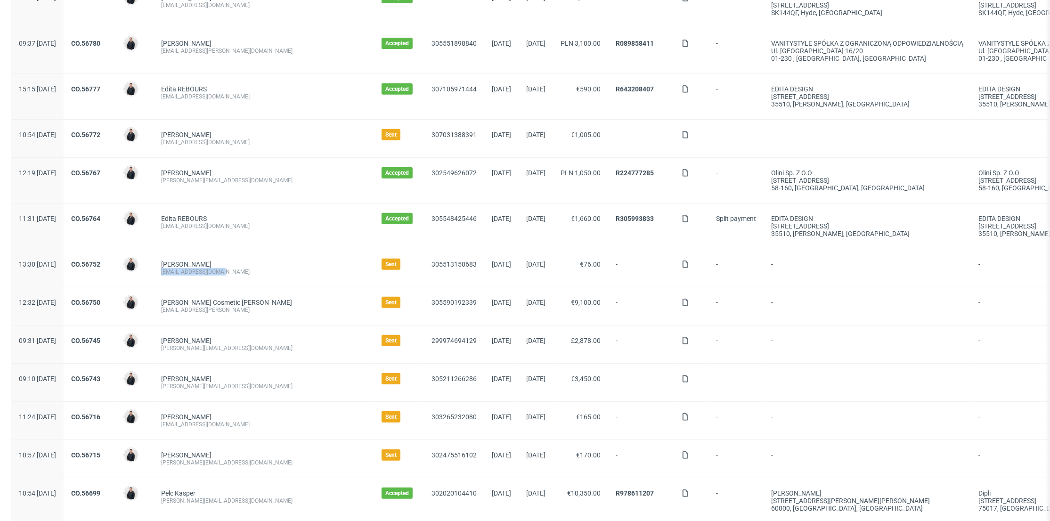
drag, startPoint x: 252, startPoint y: 275, endPoint x: 190, endPoint y: 277, distance: 61.8
click at [190, 277] on div "Bargues Julien laboiteadej@gmail.com" at bounding box center [264, 268] width 221 height 38
click at [275, 314] on div "Viorica Cosmetic Olga Botnaru alina.griceannii@viorica.md" at bounding box center [264, 306] width 221 height 38
drag, startPoint x: 273, startPoint y: 312, endPoint x: 231, endPoint y: 319, distance: 43.0
click at [231, 319] on div "Viorica Cosmetic Olga Botnaru alina.griceannii@viorica.md" at bounding box center [264, 306] width 221 height 38
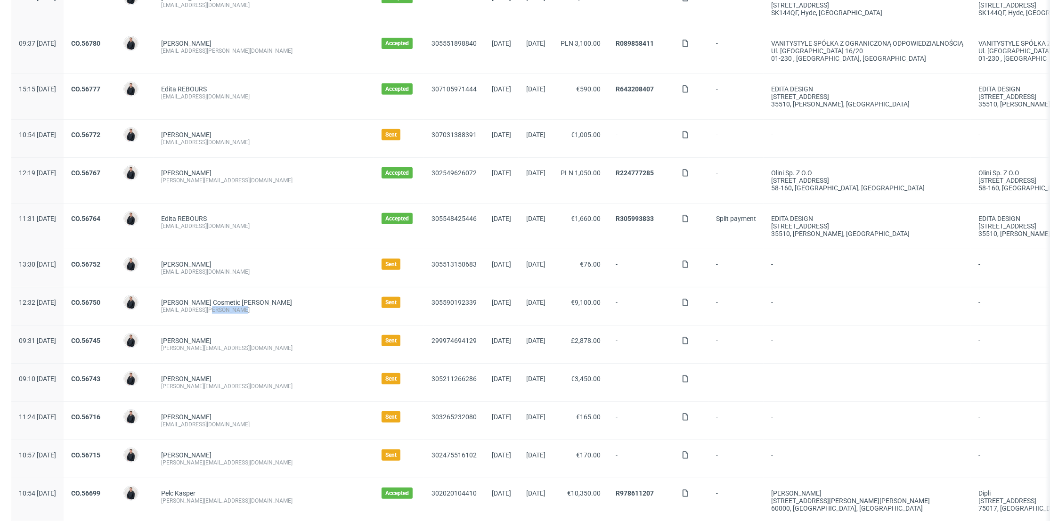
copy div "viorica.md"
drag, startPoint x: 278, startPoint y: 386, endPoint x: 190, endPoint y: 389, distance: 87.7
click at [190, 389] on div "Claudia Karakassian claudia@tricotsjeanmarc.com" at bounding box center [264, 383] width 221 height 38
copy div "claudia@tricotsjeanmarc.com"
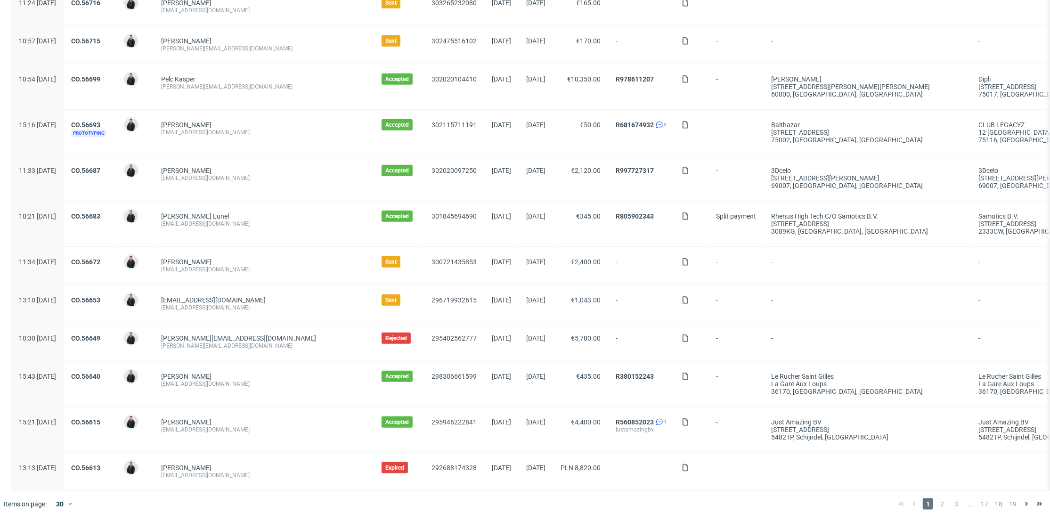
scroll to position [838, 0]
click at [937, 504] on span "2" at bounding box center [942, 504] width 10 height 11
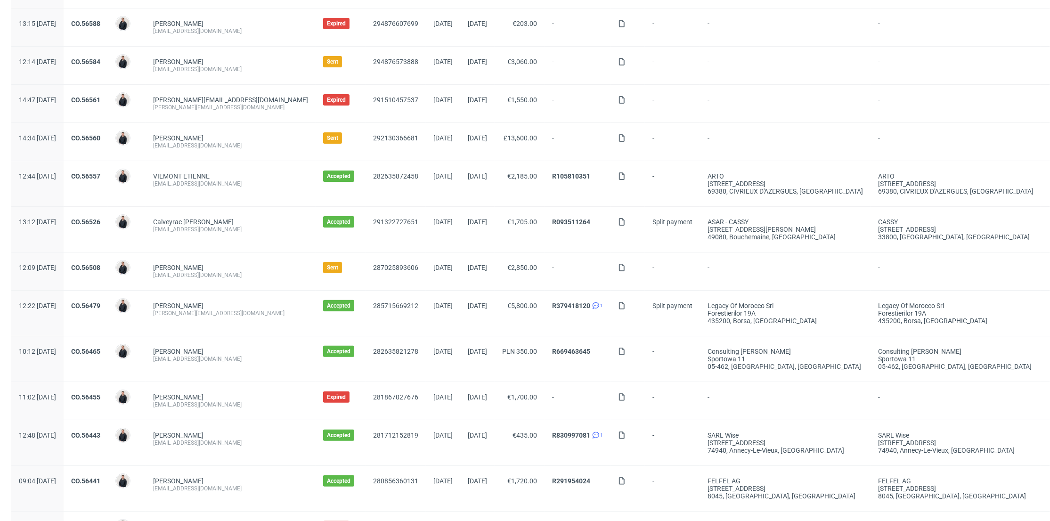
scroll to position [314, 0]
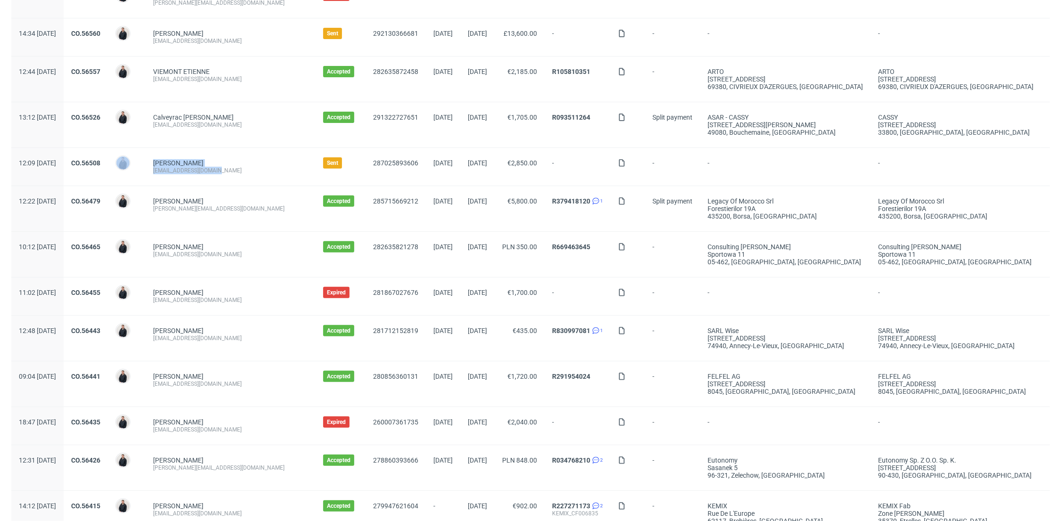
drag, startPoint x: 229, startPoint y: 171, endPoint x: 164, endPoint y: 172, distance: 65.5
click at [164, 172] on div "12:09 Thu 14.08.2025 CO.56508 Adrian Margula Clara Lizier c.lizier@beautigloo.f…" at bounding box center [533, 167] width 1045 height 38
click at [215, 191] on div "Malec Sebastian sebastian@legacyofmorocco.ro" at bounding box center [231, 208] width 170 height 45
